Goal: Check status

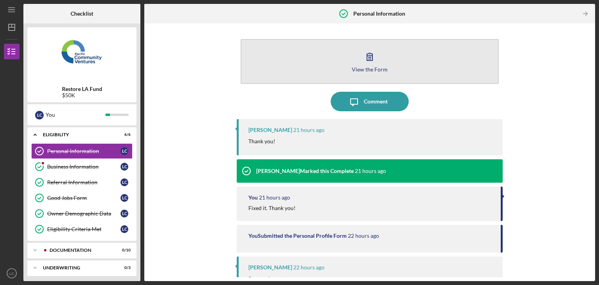
click at [373, 53] on icon "button" at bounding box center [369, 56] width 19 height 19
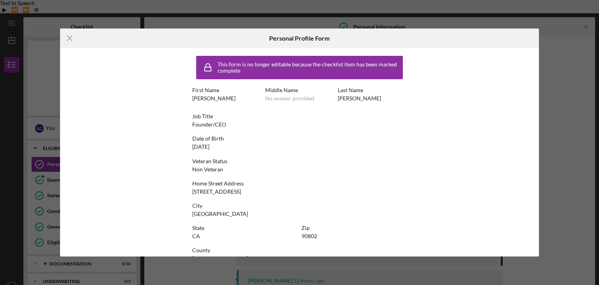
click at [561, 52] on div "Icon/Menu Close Personal Profile Form This form is no longer editable because t…" at bounding box center [299, 142] width 599 height 285
click at [74, 39] on icon "Icon/Menu Close" at bounding box center [69, 37] width 19 height 19
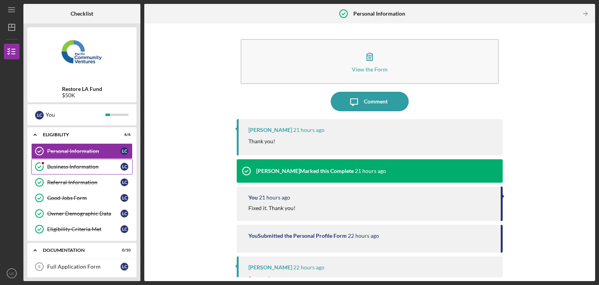
click at [80, 163] on link "Business Information Business Information L C" at bounding box center [81, 167] width 101 height 16
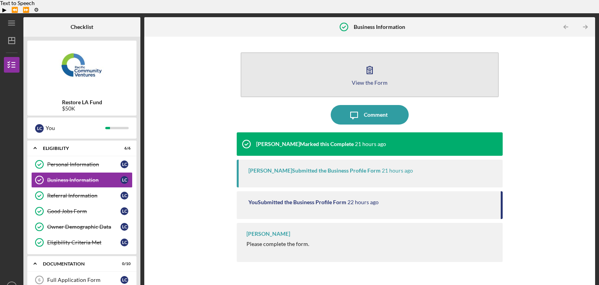
click at [368, 60] on icon "button" at bounding box center [369, 69] width 19 height 19
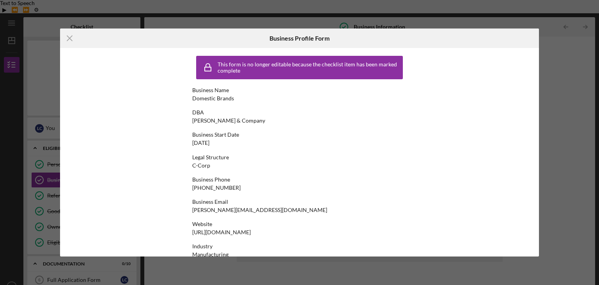
scroll to position [312, 0]
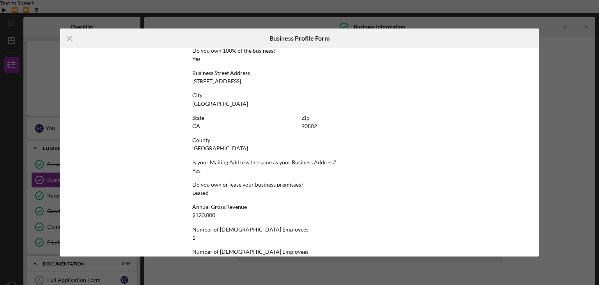
click at [570, 138] on div "Icon/Menu Close Business Profile Form This form is no longer editable because t…" at bounding box center [299, 142] width 599 height 285
click at [65, 39] on icon "Icon/Menu Close" at bounding box center [69, 37] width 19 height 19
